Goal: Information Seeking & Learning: Learn about a topic

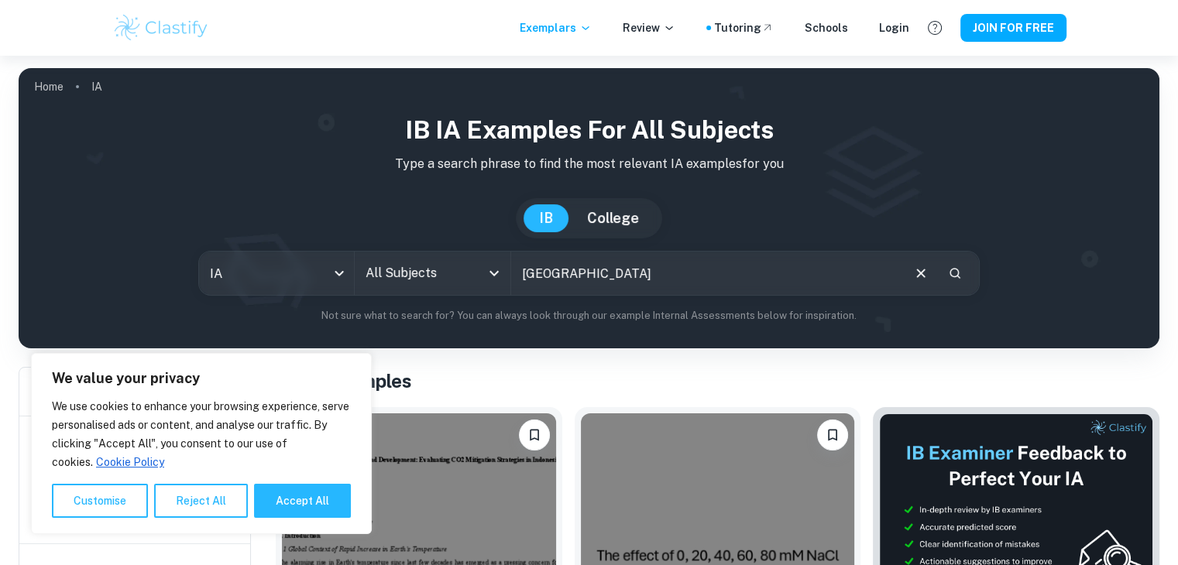
type input "[GEOGRAPHIC_DATA]"
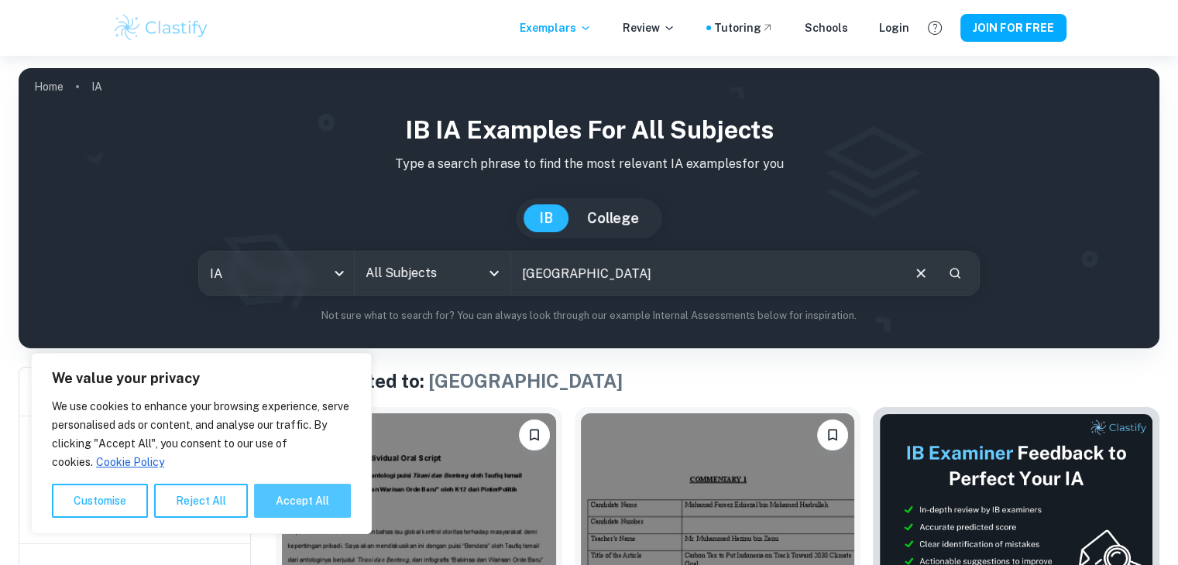
click at [310, 503] on button "Accept All" at bounding box center [302, 501] width 97 height 34
checkbox input "true"
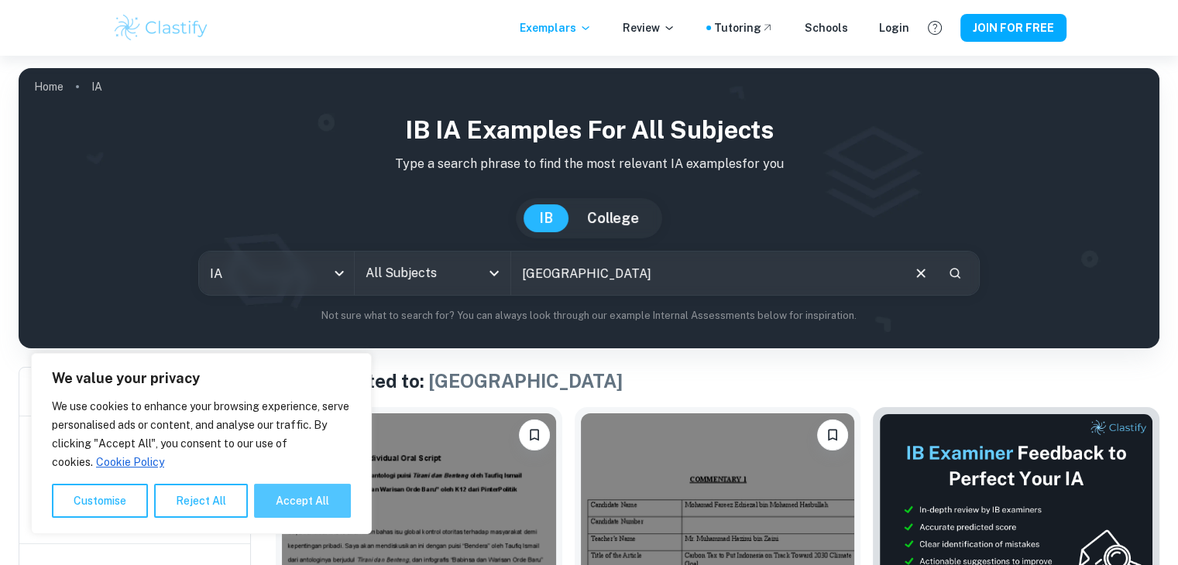
checkbox input "true"
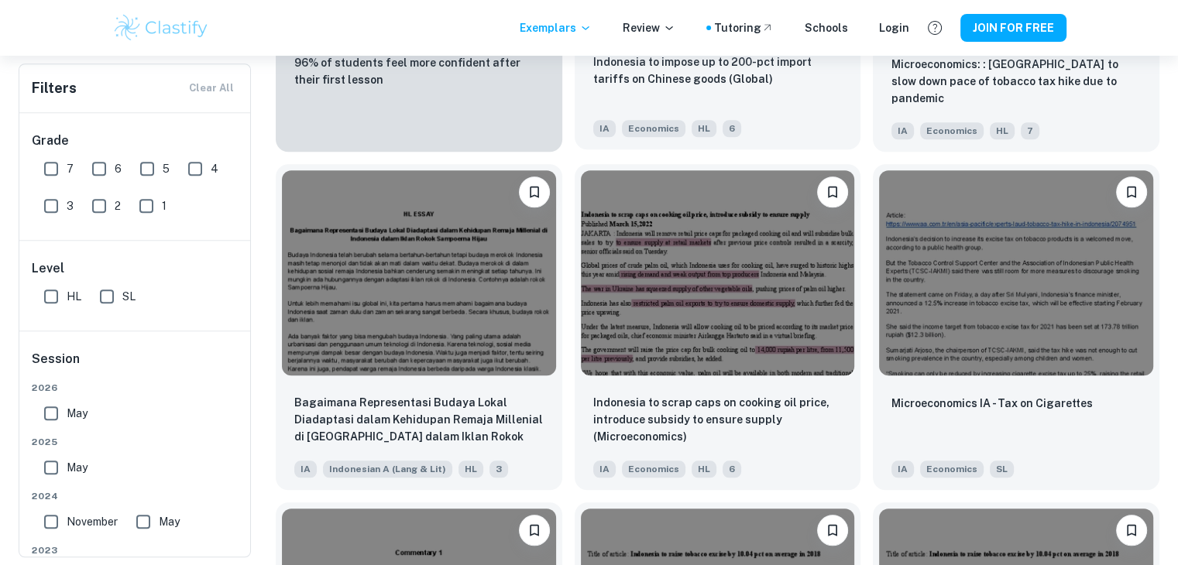
scroll to position [1260, 0]
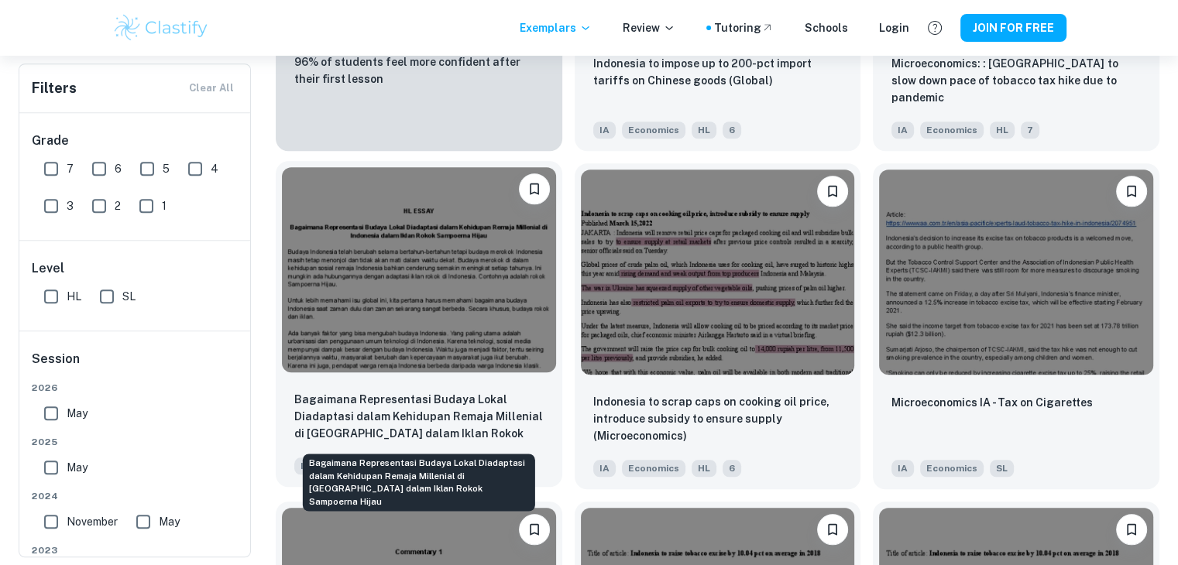
click at [462, 409] on p "Bagaimana Representasi Budaya Lokal Diadaptasi dalam Kehidupan Remaja Millenial…" at bounding box center [418, 417] width 249 height 53
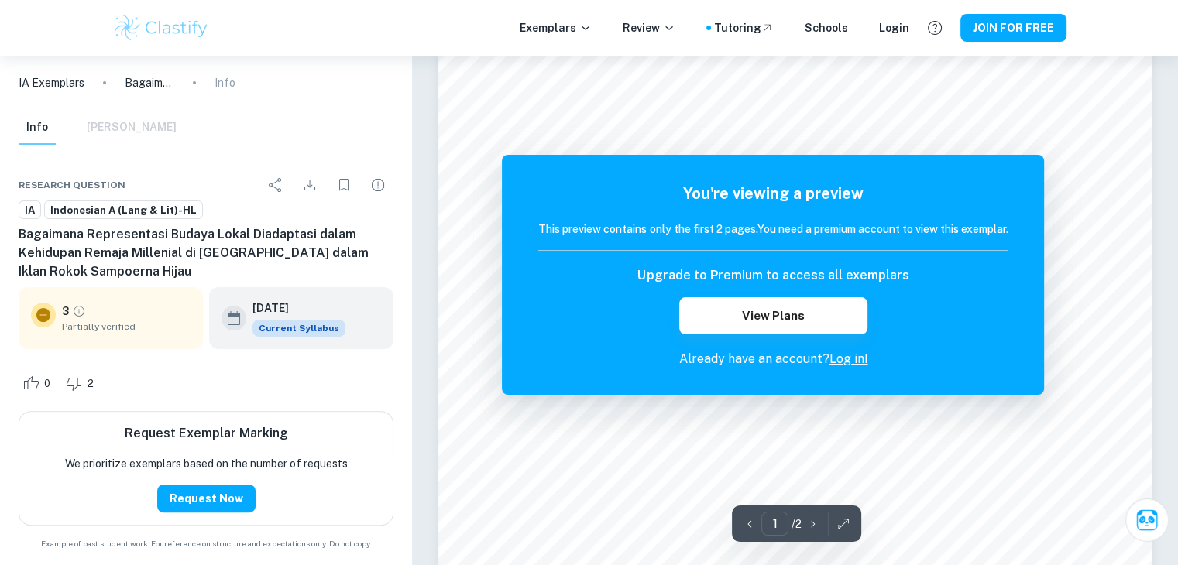
scroll to position [310, 0]
